Goal: Check status: Check status

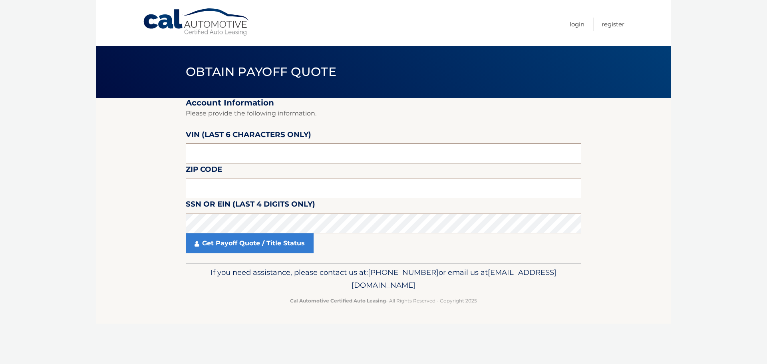
click at [224, 154] on input "text" at bounding box center [383, 153] width 395 height 20
click at [221, 193] on input "text" at bounding box center [383, 188] width 395 height 20
type input "11566"
click at [275, 155] on input "text" at bounding box center [383, 153] width 395 height 20
click at [488, 159] on input "text" at bounding box center [383, 153] width 395 height 20
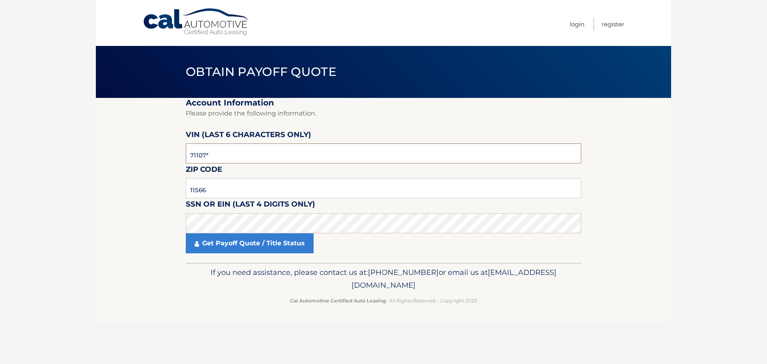
type input "711071"
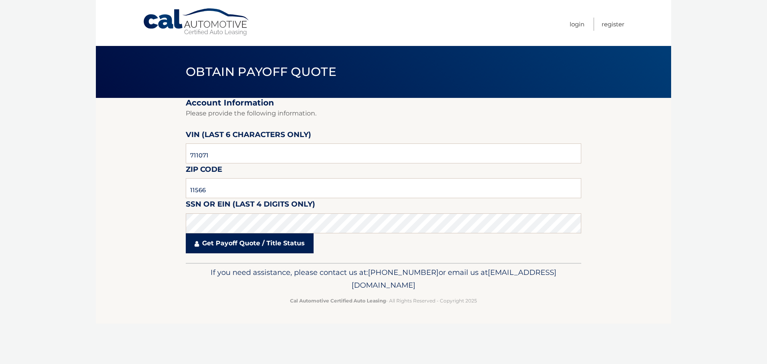
click at [212, 240] on link "Get Payoff Quote / Title Status" at bounding box center [250, 243] width 128 height 20
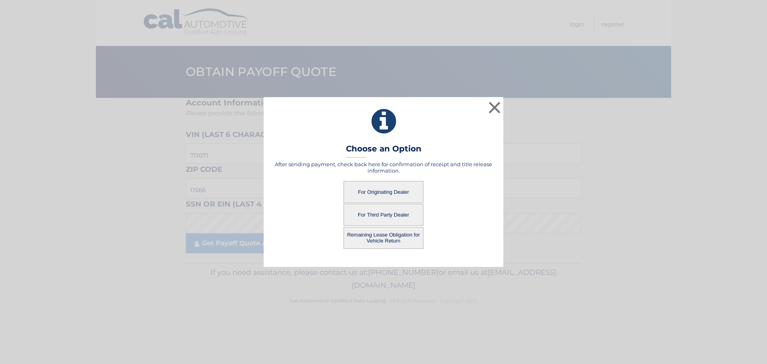
click at [401, 245] on button "Remaining Lease Obligation for Vehicle Return" at bounding box center [384, 238] width 80 height 22
click at [388, 236] on button "Remaining Lease Obligation for Vehicle Return" at bounding box center [384, 238] width 80 height 22
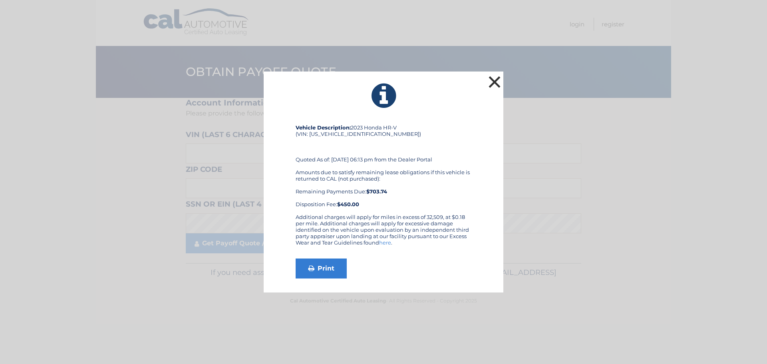
click at [496, 85] on button "×" at bounding box center [495, 82] width 16 height 16
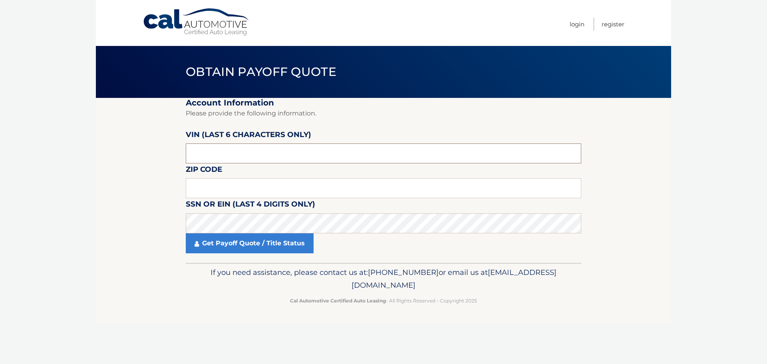
click at [222, 147] on input "text" at bounding box center [383, 153] width 395 height 20
type input "711071"
click at [223, 177] on fieldset "Account Information Please provide the following information. [PERSON_NAME] (la…" at bounding box center [383, 180] width 395 height 165
click at [221, 190] on input "text" at bounding box center [383, 188] width 395 height 20
type input "11566"
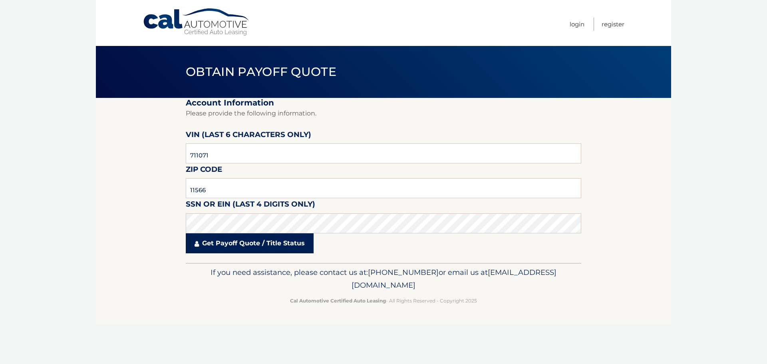
click at [291, 244] on link "Get Payoff Quote / Title Status" at bounding box center [250, 243] width 128 height 20
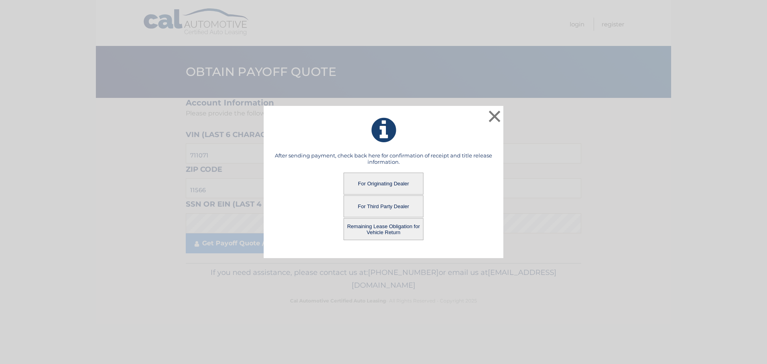
click at [397, 181] on button "For Originating Dealer" at bounding box center [384, 184] width 80 height 22
click at [374, 183] on button "For Originating Dealer" at bounding box center [384, 184] width 80 height 22
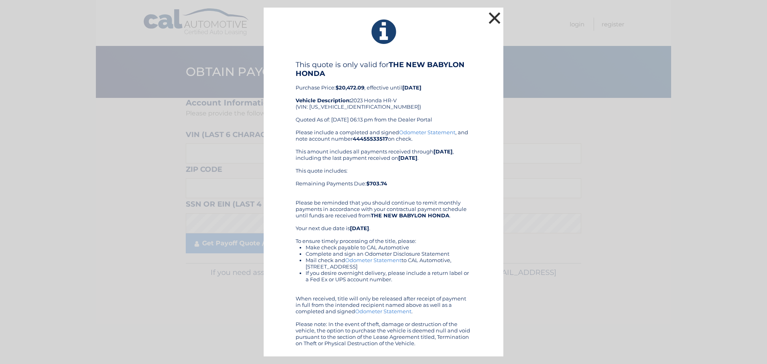
click at [491, 22] on button "×" at bounding box center [495, 18] width 16 height 16
